Goal: Use online tool/utility: Utilize a website feature to perform a specific function

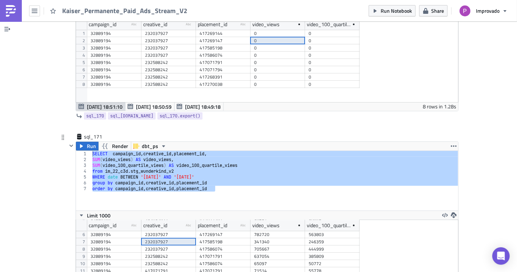
click at [215, 151] on div "SELECT campaign_id , creative_id , placement_id , SUM ( video_views ) AS video_…" at bounding box center [274, 181] width 367 height 60
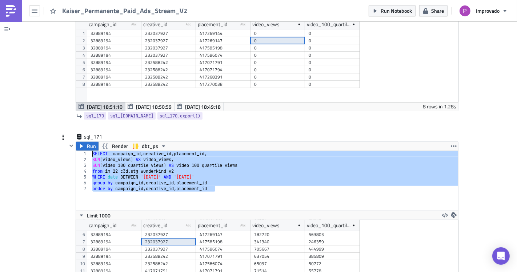
drag, startPoint x: 216, startPoint y: 123, endPoint x: 85, endPoint y: 90, distance: 135.1
click at [85, 151] on div "order by campaign_id, creative_id, placement_id 1 2 3 4 5 6 7 SELECT campaign_i…" at bounding box center [267, 181] width 382 height 60
type textarea "SELECT campaign_id, creative_id, placement_id, SUM(video_views) AS video_views,"
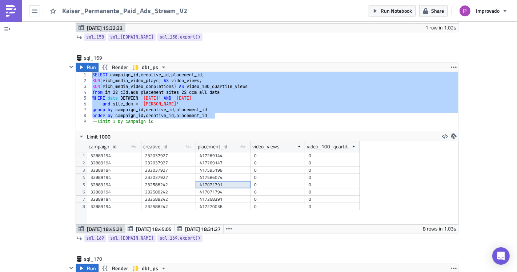
scroll to position [30143, 0]
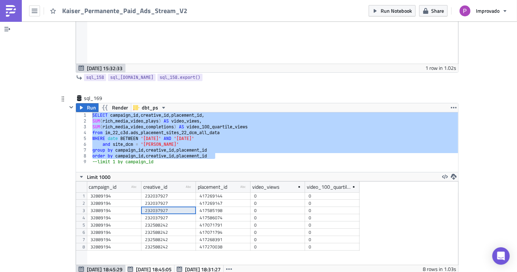
click at [160, 207] on div "232037927" at bounding box center [168, 210] width 47 height 7
click at [200, 214] on div "417586074" at bounding box center [223, 217] width 47 height 7
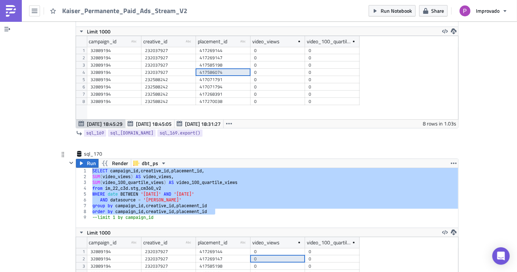
scroll to position [30305, 0]
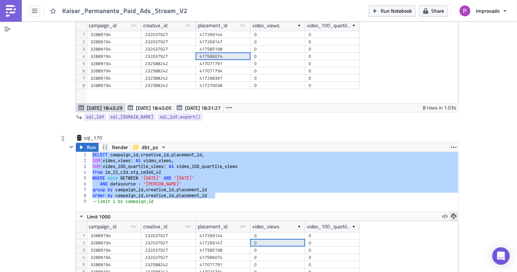
click at [451, 213] on icon "button" at bounding box center [454, 216] width 6 height 6
click at [455, 139] on div "XLSX" at bounding box center [479, 136] width 57 height 7
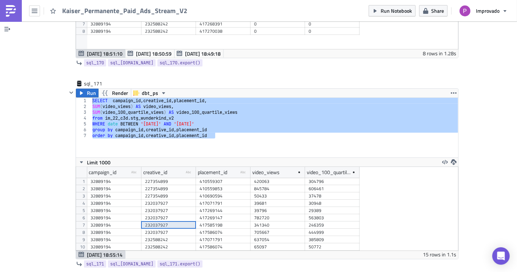
scroll to position [30547, 0]
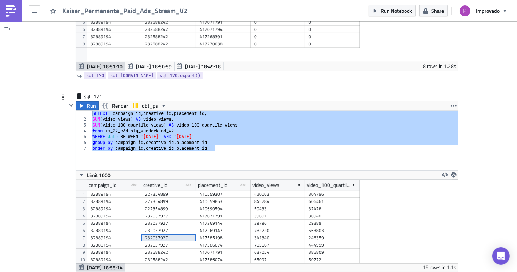
click at [309, 227] on div "563803" at bounding box center [332, 230] width 47 height 7
click at [254, 220] on div "39796" at bounding box center [277, 223] width 47 height 7
click at [451, 172] on icon "button" at bounding box center [454, 175] width 6 height 6
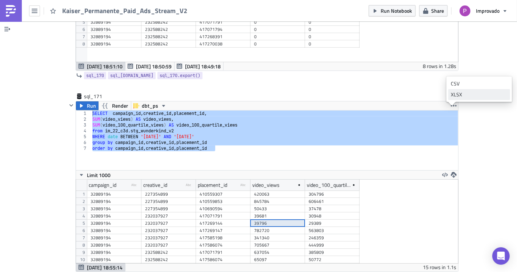
click at [454, 96] on div "XLSX" at bounding box center [479, 94] width 57 height 7
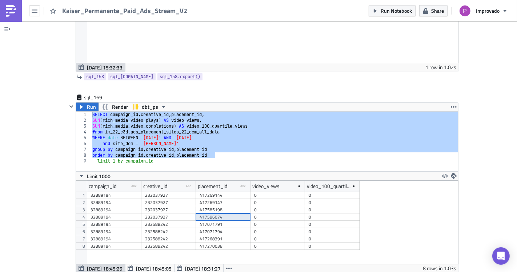
scroll to position [30143, 0]
click at [223, 112] on div "SELECT campaign_id , creative_id , placement_id , SUM ( rich_media_video_plays …" at bounding box center [275, 147] width 368 height 71
type textarea "--limit 1 by campaign_id"
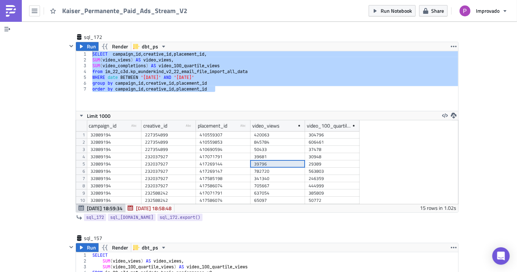
scroll to position [30709, 0]
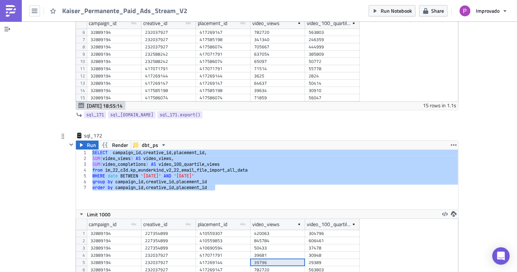
click at [245, 150] on div "SELECT campaign_id , creative_id , placement_id , SUM ( video_views ) AS video_…" at bounding box center [274, 180] width 367 height 60
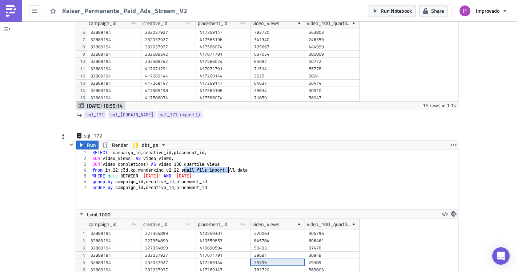
drag, startPoint x: 181, startPoint y: 107, endPoint x: 226, endPoint y: 104, distance: 45.2
click at [226, 150] on div "SELECT campaign_id , creative_id , placement_id , SUM ( video_views ) AS video_…" at bounding box center [275, 185] width 368 height 71
type textarea "from im_22_[DOMAIN_NAME]_wunderkind_v2_22_email_file_import_all_data"
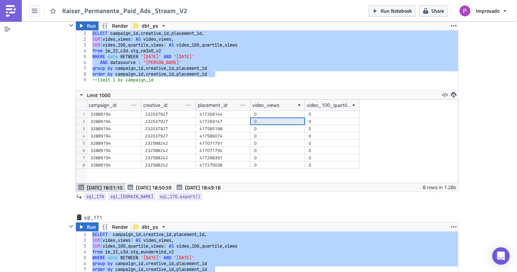
scroll to position [30345, 0]
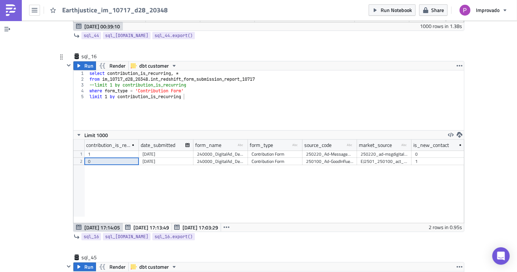
click at [186, 168] on div "contribution_is_recurring date_submitted form_name type-text Created with Sketc…" at bounding box center [268, 181] width 391 height 83
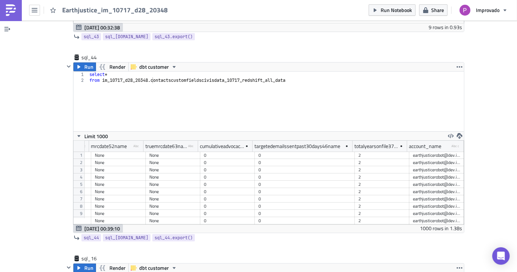
scroll to position [4888, 0]
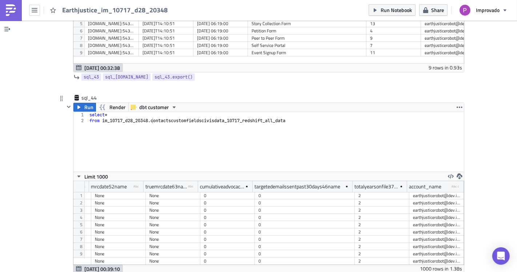
click at [242, 130] on div "select * from im_10717_d28_20348 . contactscustomfieldscivisdata_10717_redshift…" at bounding box center [276, 147] width 376 height 71
click at [76, 104] on icon "button" at bounding box center [79, 107] width 6 height 6
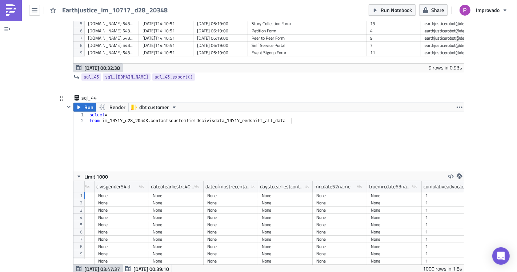
scroll to position [0, 140]
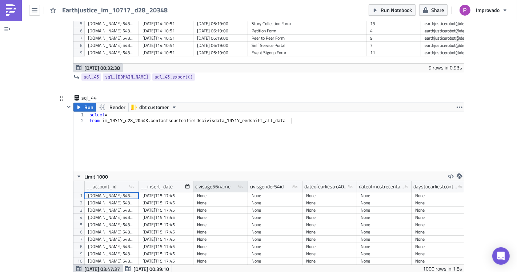
click at [212, 181] on div "civisage56name" at bounding box center [212, 186] width 35 height 11
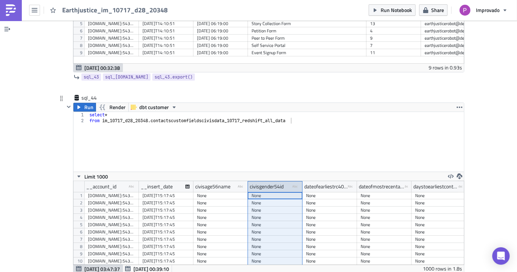
click at [250, 181] on div "civisgender54id" at bounding box center [267, 186] width 34 height 11
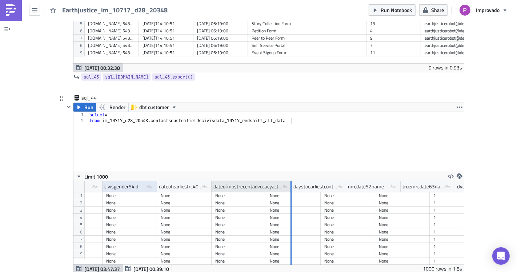
drag, startPoint x: 262, startPoint y: 173, endPoint x: 287, endPoint y: 174, distance: 25.5
click at [291, 181] on div at bounding box center [291, 186] width 1 height 11
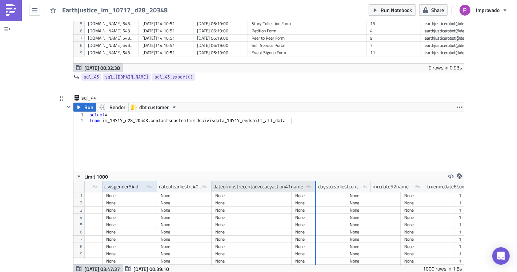
drag, startPoint x: 287, startPoint y: 174, endPoint x: 314, endPoint y: 174, distance: 26.9
click at [315, 181] on div at bounding box center [315, 186] width 1 height 11
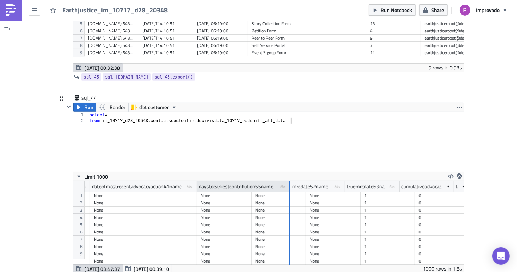
drag, startPoint x: 247, startPoint y: 173, endPoint x: 286, endPoint y: 173, distance: 38.9
click at [289, 181] on div at bounding box center [289, 186] width 1 height 11
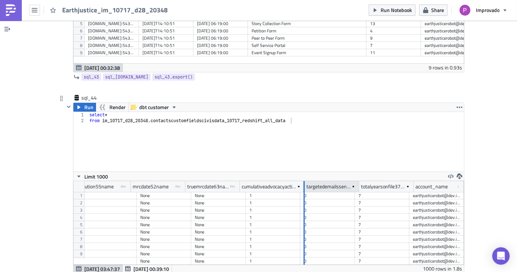
drag, startPoint x: 290, startPoint y: 173, endPoint x: 319, endPoint y: 179, distance: 29.4
click at [303, 181] on div at bounding box center [304, 186] width 2 height 11
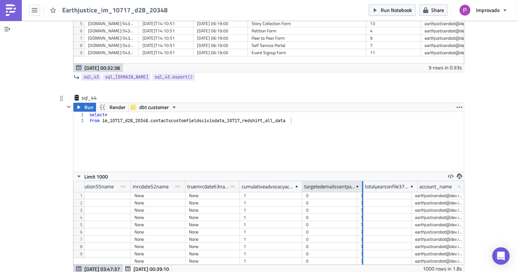
drag, startPoint x: 352, startPoint y: 173, endPoint x: 358, endPoint y: 178, distance: 7.7
click at [361, 181] on div at bounding box center [362, 186] width 2 height 11
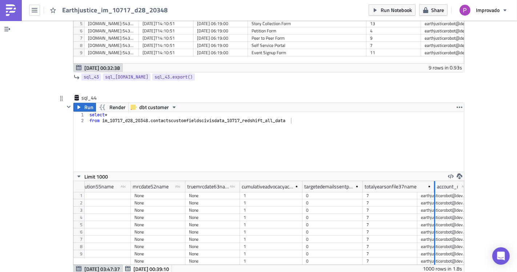
drag, startPoint x: 413, startPoint y: 174, endPoint x: 431, endPoint y: 182, distance: 19.5
click at [431, 182] on div "civisgender54id type-text Created with Sketch. dateofearliestrc40name type-text…" at bounding box center [268, 223] width 391 height 84
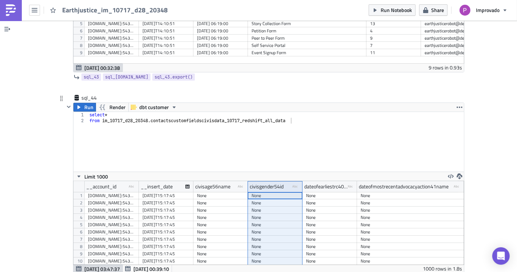
click at [143, 113] on div "select * from im_10717_d28_20348 . contactscustomfieldscivisdata_10717_redshift…" at bounding box center [276, 147] width 376 height 71
click at [84, 103] on span "Run" at bounding box center [88, 107] width 9 height 9
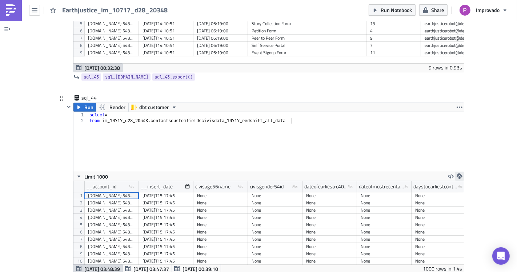
click at [459, 173] on icon "button" at bounding box center [460, 176] width 6 height 6
click at [413, 148] on div "XLSX" at bounding box center [428, 148] width 57 height 7
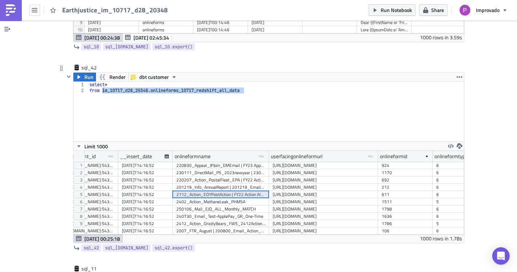
scroll to position [0, 0]
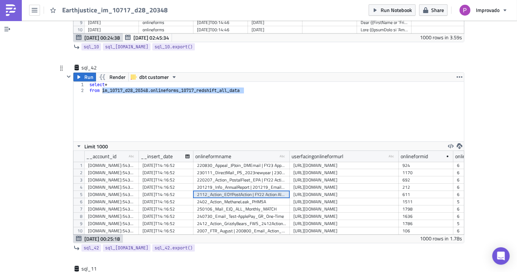
click at [206, 99] on div "select * from im_10717_d28_20348 . onlineforms_10717_redshift_all_data" at bounding box center [276, 112] width 376 height 60
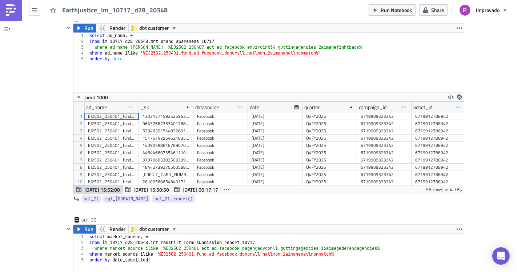
scroll to position [6383, 0]
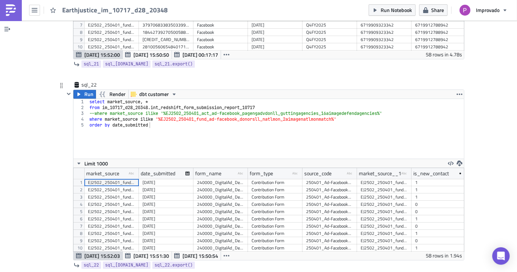
click at [197, 186] on div "240000_DigitalAd_Default_GR_Monthly" at bounding box center [220, 189] width 47 height 7
click at [197, 208] on div "240000_DigitalAd_Default_GR_Monthly" at bounding box center [220, 211] width 47 height 7
click at [113, 106] on div "select market_source , * from im_10717_d28_20348 . int_redshift_form_submission…" at bounding box center [276, 134] width 376 height 71
click at [115, 99] on div "select market_source , * from im_10717_d28_20348 . int_redshift_form_submission…" at bounding box center [276, 134] width 376 height 71
click at [129, 99] on div "select market_source , * from im_10717_d28_20348 . int_redshift_form_submission…" at bounding box center [276, 134] width 376 height 71
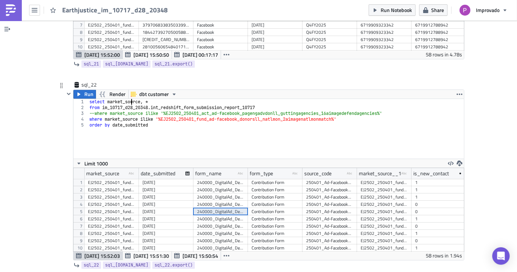
click at [116, 99] on div "select market_source , * from im_10717_d28_20348 . int_redshift_form_submission…" at bounding box center [276, 134] width 376 height 71
click at [129, 99] on div "select market_source , * from im_10717_d28_20348 . int_redshift_form_submission…" at bounding box center [276, 134] width 376 height 71
click at [158, 99] on div "select market_source , * from im_10717_d28_20348 . int_redshift_form_submission…" at bounding box center [276, 134] width 376 height 71
click at [209, 99] on div "select market_source , * from im_10717_d28_20348 . int_redshift_form_submission…" at bounding box center [276, 134] width 376 height 71
click at [133, 112] on div "select market_source , * from im_10717_d28_20348 . int_redshift_form_submission…" at bounding box center [276, 134] width 376 height 71
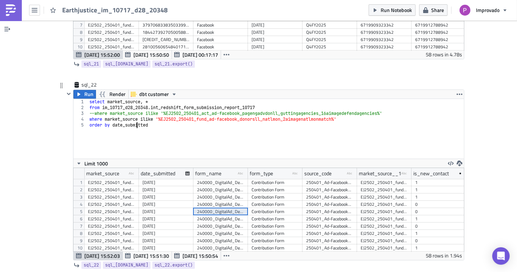
click at [197, 104] on div "select market_source , * from im_10717_d28_20348 . int_redshift_form_submission…" at bounding box center [276, 134] width 376 height 71
type textarea "where market_source ilike '%EJ2502_250401_fund_ad-facebook_donorsll_natlmon_2ai…"
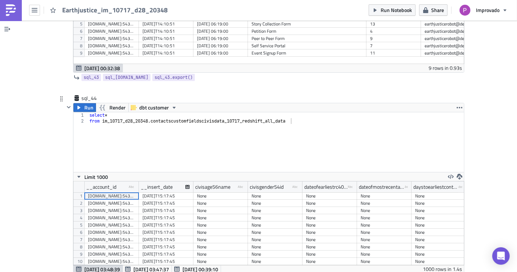
scroll to position [4888, 0]
click at [195, 141] on div "select * from im_10717_d28_20348 . contactscustomfieldscivisdata_10717_redshift…" at bounding box center [276, 147] width 376 height 71
click at [87, 103] on span "Run" at bounding box center [88, 107] width 9 height 9
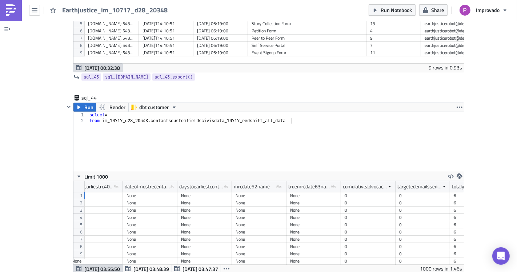
scroll to position [0, 335]
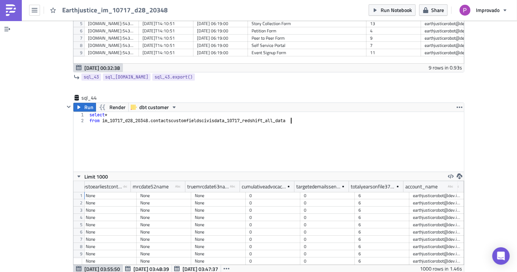
click at [271, 120] on div "select * from im_10717_d28_20348 . contactscustomfieldscivisdata_10717_redshift…" at bounding box center [276, 147] width 376 height 71
click at [277, 112] on div "select * from im_10717_d28_20348 . contactscustomfieldscivisdata_10717_redshift…" at bounding box center [276, 147] width 376 height 71
click at [218, 112] on div "select * from im_10717_d28_20348 . contactscustomfieldscivisdata_10717_redshift…" at bounding box center [276, 147] width 376 height 71
click at [156, 114] on div "select * from im_10717_d28_20348 . contactscustomfieldscivisdata_10717_redshift…" at bounding box center [276, 147] width 376 height 71
click at [147, 112] on div "select * from im_10717_d28_20348 . contactscustomfieldscivisdata_10717_redshift…" at bounding box center [276, 147] width 376 height 71
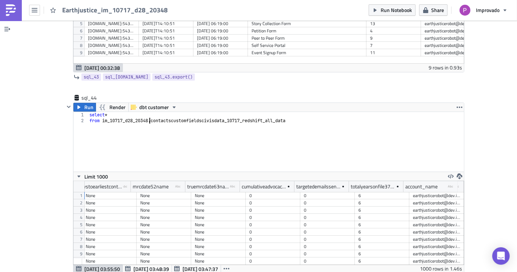
click at [134, 112] on div "select * from im_10717_d28_20348 . contactscustomfieldscivisdata_10717_redshift…" at bounding box center [276, 147] width 376 height 71
click at [104, 112] on div "select * from im_10717_d28_20348 . contactscustomfieldscivisdata_10717_redshift…" at bounding box center [276, 147] width 376 height 71
click at [121, 112] on div "select * from im_10717_d28_20348 . contactscustomfieldscivisdata_10717_redshift…" at bounding box center [276, 147] width 376 height 71
click at [140, 112] on div "select * from im_10717_d28_20348 . contactscustomfieldscivisdata_10717_redshift…" at bounding box center [276, 147] width 376 height 71
click at [168, 112] on div "select * from im_10717_d28_20348 . contactscustomfieldscivisdata_10717_redshift…" at bounding box center [276, 147] width 376 height 71
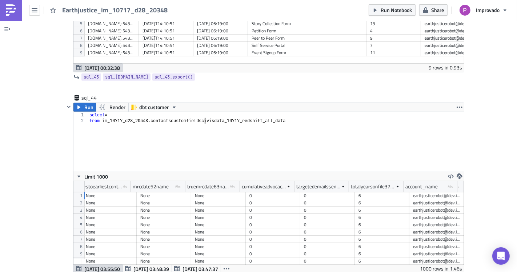
click at [203, 112] on div "select * from im_10717_d28_20348 . contactscustomfieldscivisdata_10717_redshift…" at bounding box center [276, 147] width 376 height 71
click at [214, 112] on div "select * from im_10717_d28_20348 . contactscustomfieldscivisdata_10717_redshift…" at bounding box center [276, 147] width 376 height 71
click at [232, 112] on div "select * from im_10717_d28_20348 . contactscustomfieldscivisdata_10717_redshift…" at bounding box center [276, 147] width 376 height 71
click at [263, 112] on div "select * from im_10717_d28_20348 . contactscustomfieldscivisdata_10717_redshift…" at bounding box center [276, 147] width 376 height 71
click at [279, 112] on div "select * from im_10717_d28_20348 . contactscustomfieldscivisdata_10717_redshift…" at bounding box center [276, 147] width 376 height 71
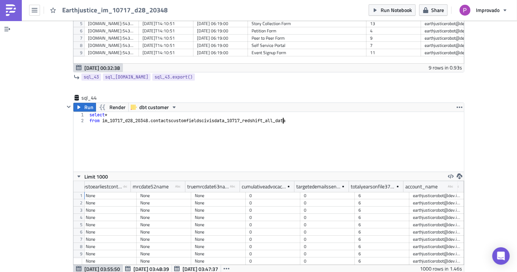
click at [234, 122] on div "select * from im_10717_d28_20348 . contactscustomfieldscivisdata_10717_redshift…" at bounding box center [276, 147] width 376 height 71
click at [163, 113] on div "select * from im_10717_d28_20348 . contactscustomfieldscivisdata_10717_redshift…" at bounding box center [276, 147] width 376 height 71
drag, startPoint x: 148, startPoint y: 109, endPoint x: 294, endPoint y: 114, distance: 146.2
click at [294, 114] on div "select * from im_10717_d28_20348 . contactscustomfieldscivisdata_10717_redshift…" at bounding box center [276, 147] width 376 height 71
click at [157, 139] on div "select * from im_10717_d28_20348 . contactscustomfieldscivisdata_10717_redshift…" at bounding box center [276, 142] width 376 height 60
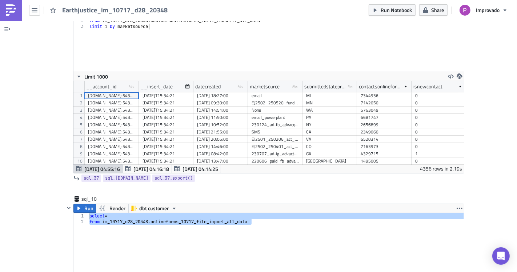
scroll to position [2424, 0]
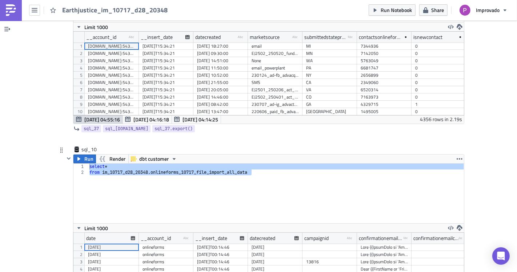
click at [154, 177] on div "select * from im_10717_d28_20348 . onlineforms_10717_file_import_all_data" at bounding box center [276, 194] width 376 height 60
type textarea "from im_10717_d28_20348.onlineforms_10717_file_import_all_data"
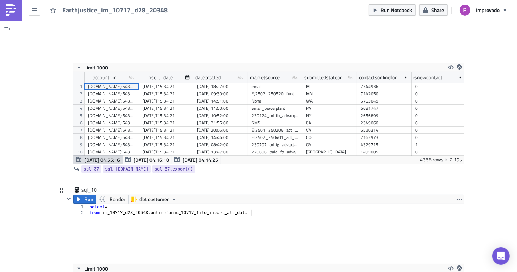
scroll to position [2343, 0]
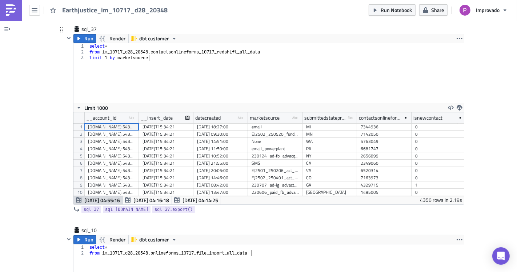
click at [166, 53] on div "select * from im_10717_d28_20348 . contactsonlineforms_10717_redshift_all_data …" at bounding box center [276, 78] width 376 height 71
click at [159, 46] on div "select * from im_10717_d28_20348 . contactsonlineforms_10717_redshift_all_data …" at bounding box center [276, 78] width 376 height 71
type textarea "from im_10717_d28_20348.contactsonlineforms_10717_redshift_all_data"
click at [174, 46] on div "select * from im_10717_d28_20348 . contactsonlineforms_10717_redshift_all_data …" at bounding box center [276, 78] width 376 height 71
click at [189, 46] on div "select * from im_10717_d28_20348 . contactsonlineforms_10717_redshift_all_data …" at bounding box center [276, 78] width 376 height 71
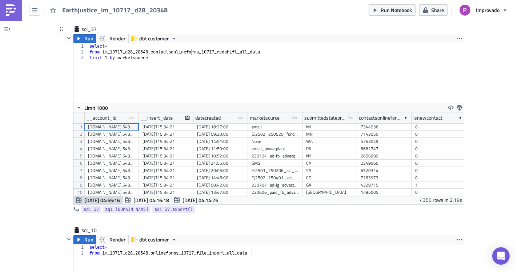
click at [207, 46] on div "select * from im_10717_d28_20348 . contactsonlineforms_10717_redshift_all_data …" at bounding box center [276, 78] width 376 height 71
click at [225, 46] on div "select * from im_10717_d28_20348 . contactsonlineforms_10717_redshift_all_data …" at bounding box center [276, 78] width 376 height 71
click at [233, 46] on div "select * from im_10717_d28_20348 . contactsonlineforms_10717_redshift_all_data …" at bounding box center [276, 78] width 376 height 71
click at [244, 47] on div "select * from im_10717_d28_20348 . contactsonlineforms_10717_redshift_all_data …" at bounding box center [276, 78] width 376 height 71
click at [254, 47] on div "select * from im_10717_d28_20348 . contactsonlineforms_10717_redshift_all_data …" at bounding box center [276, 78] width 376 height 71
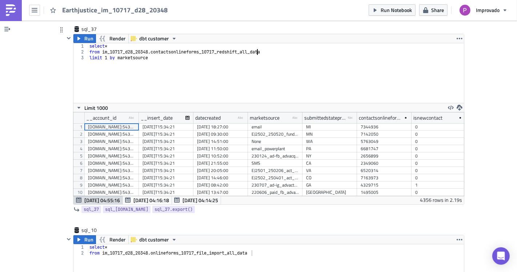
click at [250, 48] on div "select * from im_10717_d28_20348 . contactsonlineforms_10717_redshift_all_data …" at bounding box center [276, 78] width 376 height 71
click at [212, 47] on div "select * from im_10717_d28_20348 . contactsonlineforms_10717_redshift_all_data …" at bounding box center [276, 78] width 376 height 71
click at [171, 47] on div "select * from im_10717_d28_20348 . contactsonlineforms_10717_redshift_all_data …" at bounding box center [276, 78] width 376 height 71
click at [144, 47] on div "select * from im_10717_d28_20348 . contactsonlineforms_10717_redshift_all_data …" at bounding box center [276, 78] width 376 height 71
click at [167, 46] on div "select * from im_10717_d28_20348 . contactsonlineforms_10717_redshift_all_data …" at bounding box center [276, 78] width 376 height 71
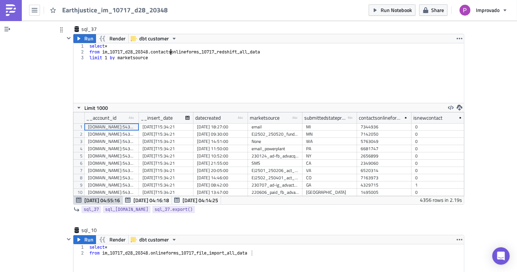
click at [188, 47] on div "select * from im_10717_d28_20348 . contactsonlineforms_10717_redshift_all_data …" at bounding box center [276, 78] width 376 height 71
click at [198, 47] on div "select * from im_10717_d28_20348 . contactsonlineforms_10717_redshift_all_data …" at bounding box center [276, 78] width 376 height 71
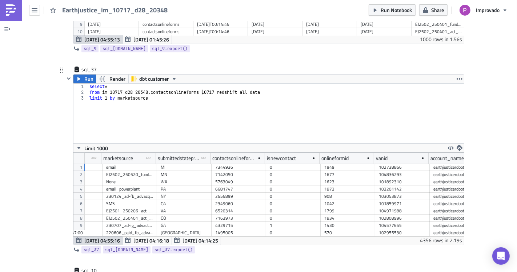
scroll to position [0, 145]
drag, startPoint x: 208, startPoint y: 152, endPoint x: 289, endPoint y: 167, distance: 83.1
click at [289, 167] on div "__account_id type-text Created with Sketch. __insert_date datecreated type-text…" at bounding box center [268, 195] width 391 height 84
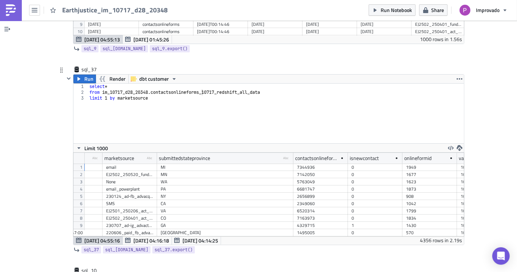
click at [221, 200] on div "CA" at bounding box center [225, 203] width 129 height 7
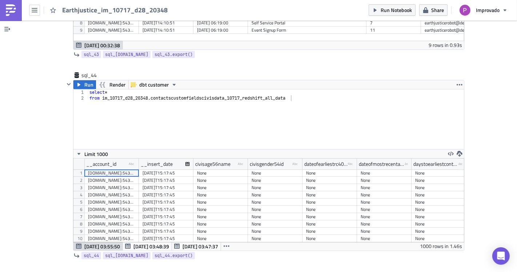
scroll to position [5050, 0]
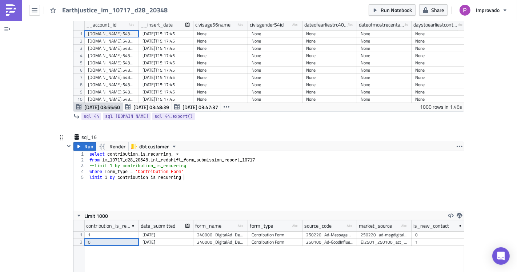
click at [219, 177] on div "select contribution_is_recurring , * from im_10717_d28_20348 . int_redshift_for…" at bounding box center [276, 186] width 376 height 71
click at [79, 142] on button "Run" at bounding box center [84, 146] width 23 height 9
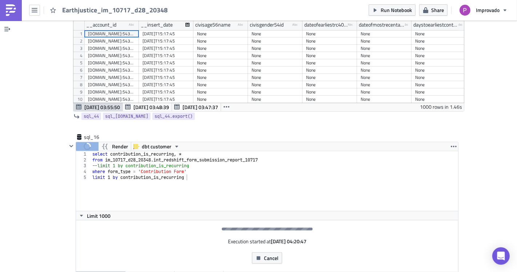
scroll to position [5131, 0]
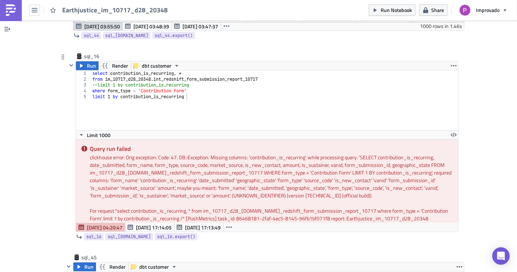
click at [141, 71] on div "select contribution_is_recurring , * from im_10717_d28_20348 . int_redshift_for…" at bounding box center [274, 106] width 367 height 71
drag, startPoint x: 173, startPoint y: 63, endPoint x: 107, endPoint y: 63, distance: 65.8
click at [107, 71] on div "select contribution_is_recurring , * from im_10717_d28_20348 . int_redshift_for…" at bounding box center [274, 106] width 367 height 71
paste textarea "is_sustainer"
drag, startPoint x: 185, startPoint y: 86, endPoint x: 119, endPoint y: 87, distance: 66.9
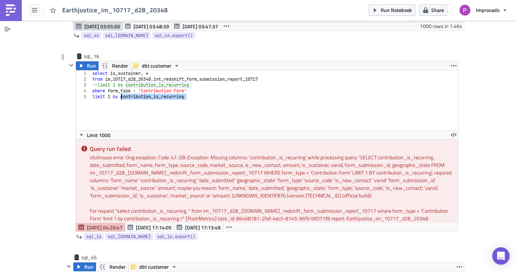
click at [119, 87] on div "select is_sustainer , * from im_10717_d28_20348 . int_redshift_form_submission_…" at bounding box center [274, 106] width 367 height 71
paste textarea "is_sustainer"
click at [87, 61] on span "Run" at bounding box center [91, 65] width 9 height 9
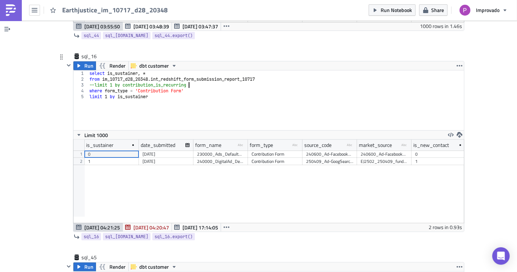
type textarea "--limit 1 by contribution_is_recurring"
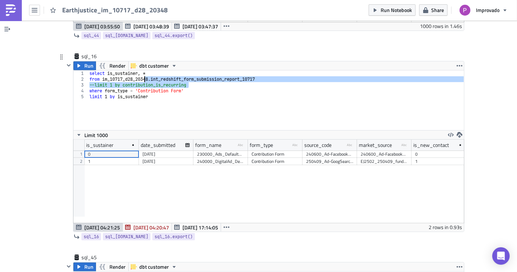
scroll to position [83, 391]
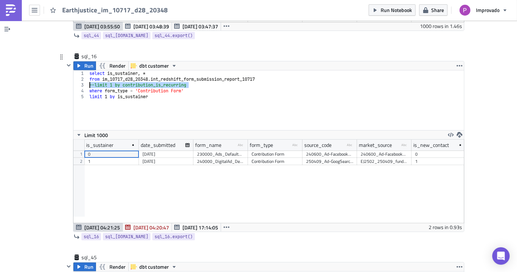
drag, startPoint x: 190, startPoint y: 74, endPoint x: 84, endPoint y: 73, distance: 106.2
click at [84, 73] on div "--limit 1 by contribution_is_recurring 1 2 3 4 5 select is_sustainer , * from i…" at bounding box center [268, 101] width 391 height 60
type textarea "from im_10717_d28_20348.int_redshift_form_submission_report_10717"
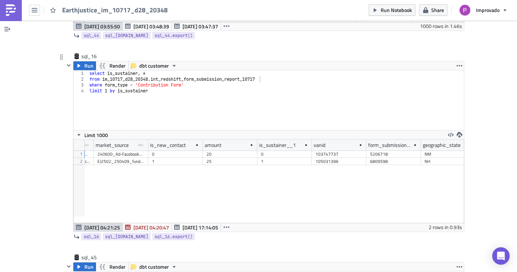
scroll to position [0, 274]
